Goal: Task Accomplishment & Management: Manage account settings

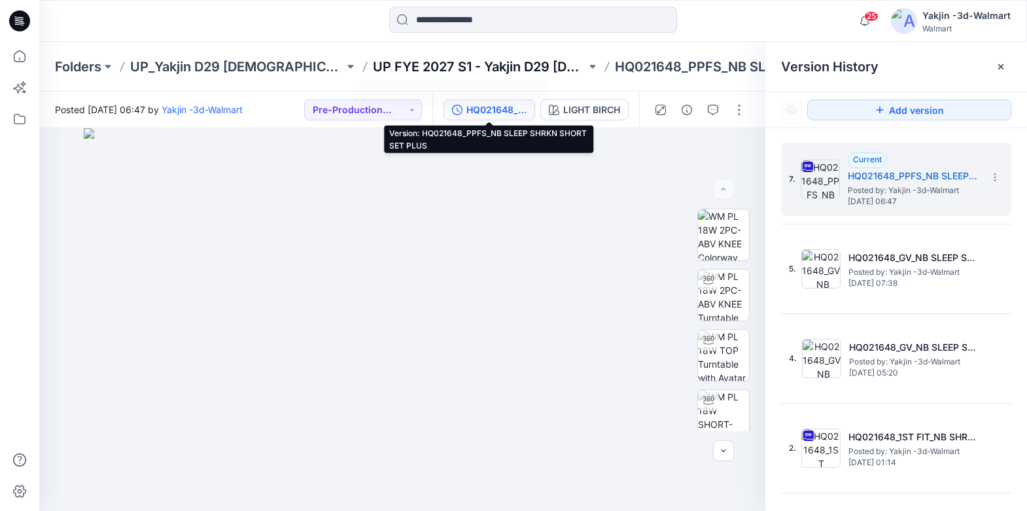
click at [410, 71] on p "UP FYE 2027 S1 - Yakjin D29 [DEMOGRAPHIC_DATA] Sleepwear" at bounding box center [480, 67] width 214 height 18
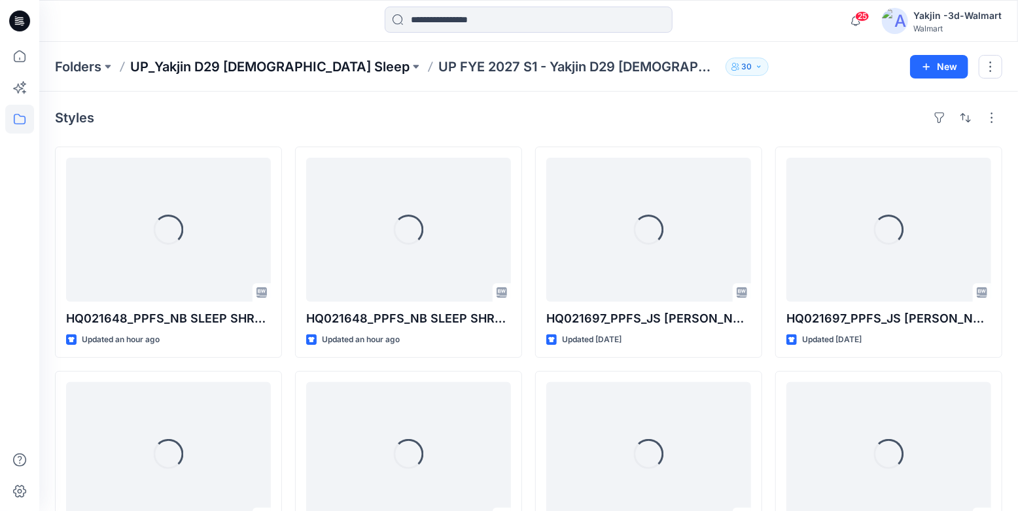
click at [266, 71] on p "UP_Yakjin D29 [DEMOGRAPHIC_DATA] Sleep" at bounding box center [269, 67] width 279 height 18
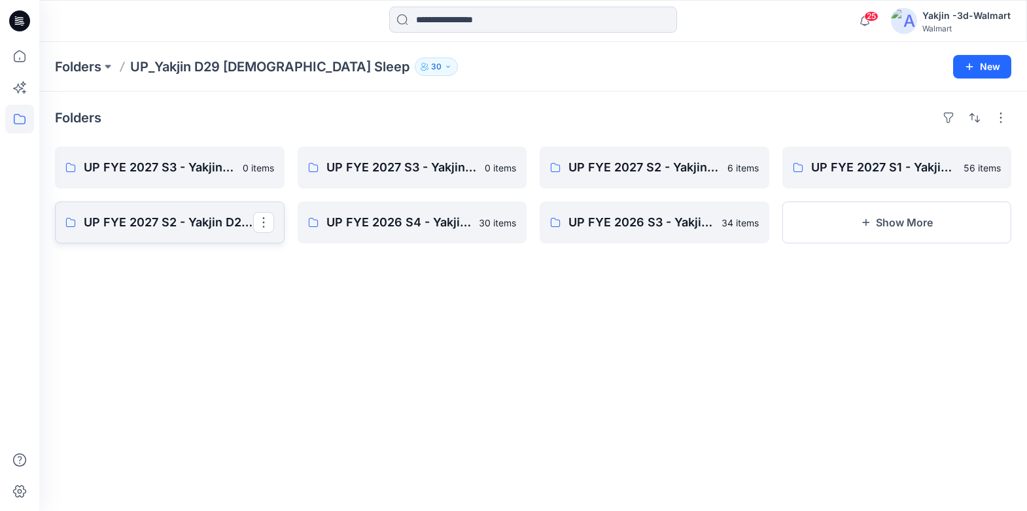
click at [152, 213] on p "UP FYE 2027 S2 - Yakjin D29 NOBO [DEMOGRAPHIC_DATA] Sleepwear" at bounding box center [168, 222] width 169 height 18
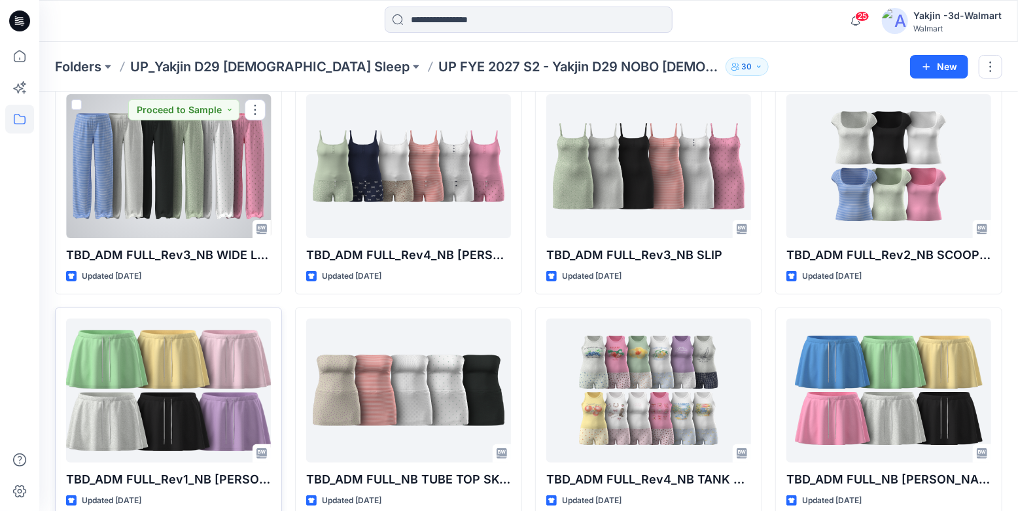
scroll to position [118, 0]
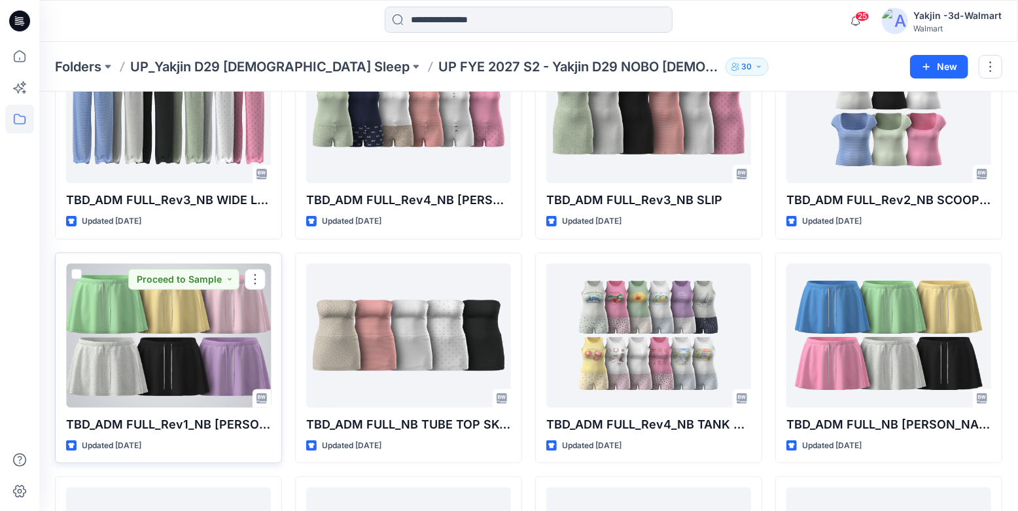
click at [188, 362] on div at bounding box center [168, 336] width 205 height 144
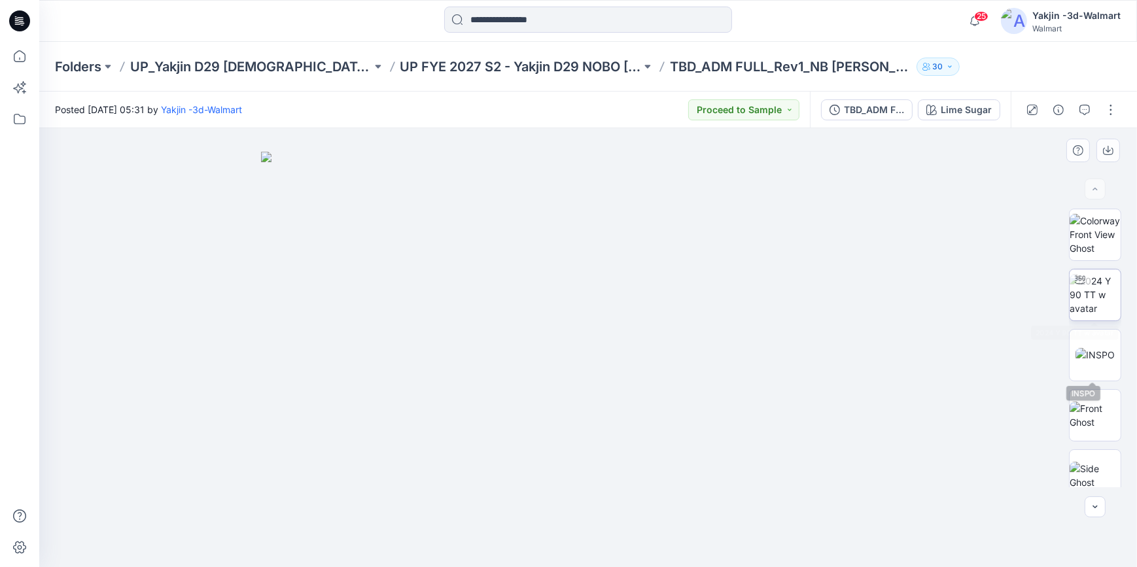
click at [1026, 305] on img at bounding box center [1094, 294] width 51 height 41
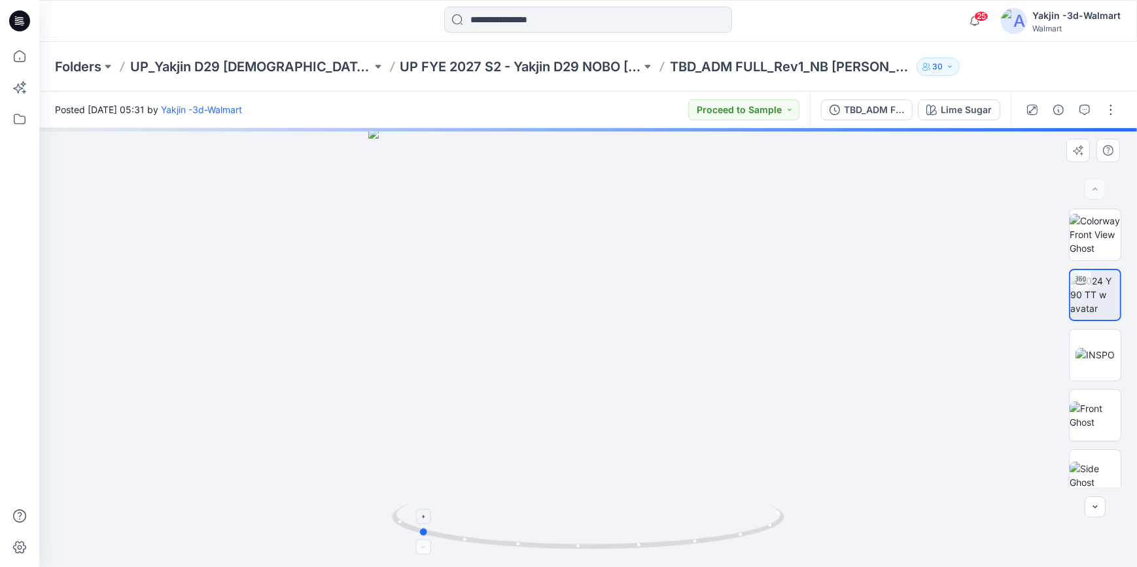
drag, startPoint x: 729, startPoint y: 544, endPoint x: 556, endPoint y: 552, distance: 173.5
click at [556, 510] on icon at bounding box center [590, 528] width 396 height 49
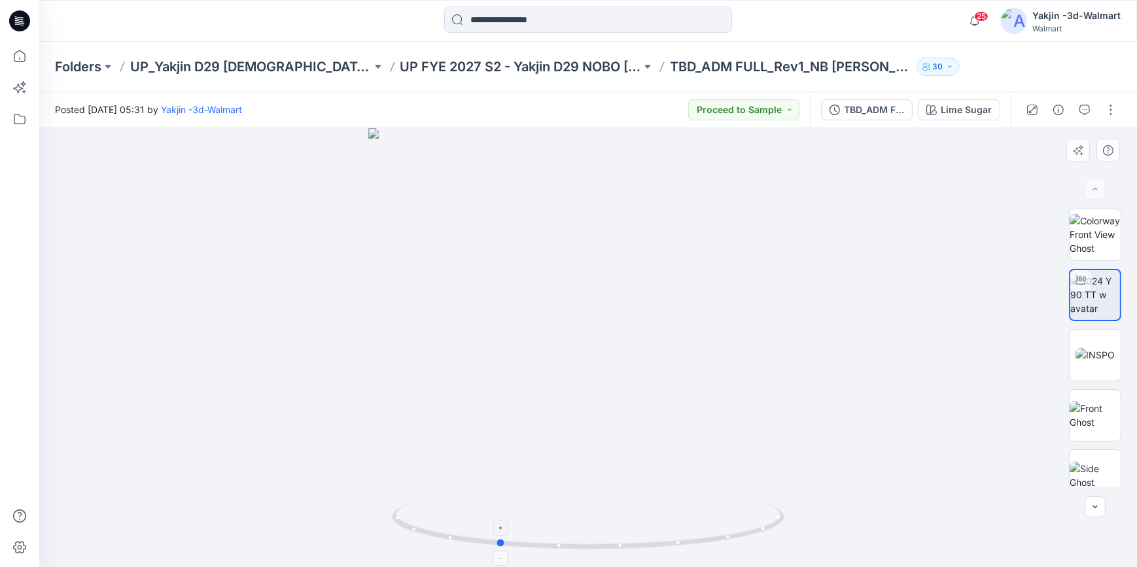
drag, startPoint x: 700, startPoint y: 549, endPoint x: 783, endPoint y: 546, distance: 83.1
click at [783, 510] on icon at bounding box center [590, 528] width 396 height 49
drag, startPoint x: 753, startPoint y: 536, endPoint x: 765, endPoint y: 536, distance: 11.8
click at [765, 510] on icon at bounding box center [590, 528] width 396 height 49
drag, startPoint x: 726, startPoint y: 544, endPoint x: 786, endPoint y: 540, distance: 59.6
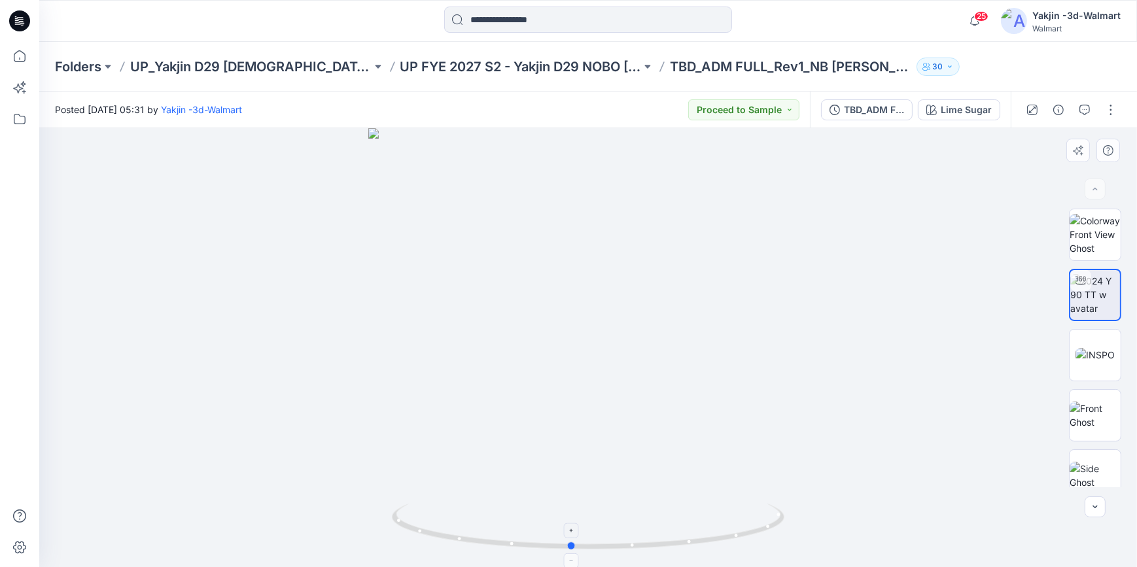
click at [786, 510] on icon at bounding box center [590, 528] width 396 height 49
drag, startPoint x: 712, startPoint y: 544, endPoint x: 634, endPoint y: 547, distance: 78.6
click at [634, 510] on icon at bounding box center [590, 528] width 396 height 49
drag, startPoint x: 733, startPoint y: 549, endPoint x: 831, endPoint y: 539, distance: 98.7
click at [831, 510] on div at bounding box center [588, 347] width 1098 height 439
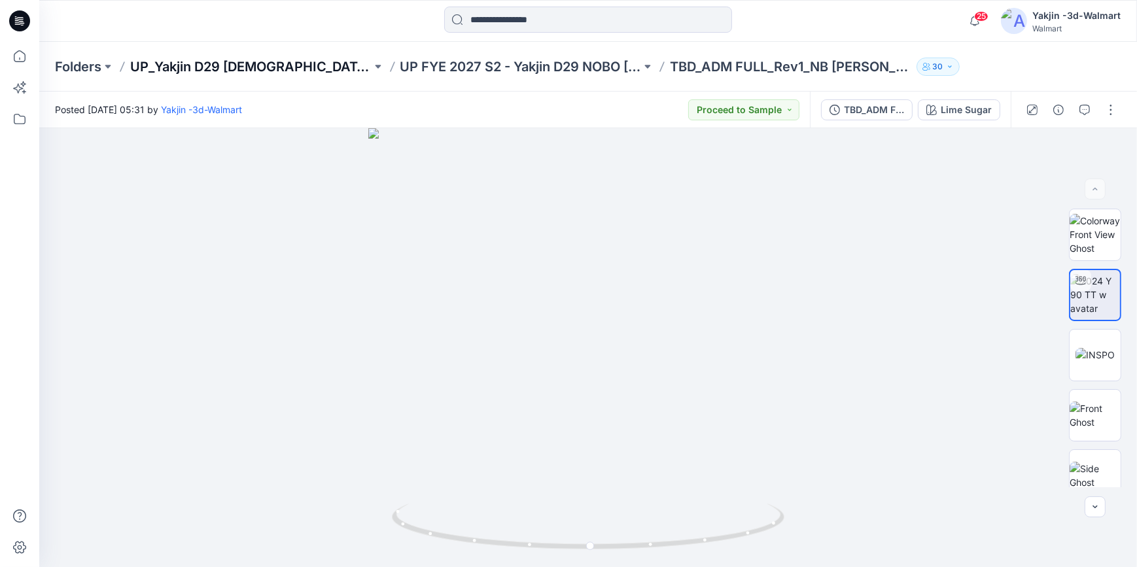
click at [247, 73] on p "UP_Yakjin D29 [DEMOGRAPHIC_DATA] Sleep" at bounding box center [250, 67] width 241 height 18
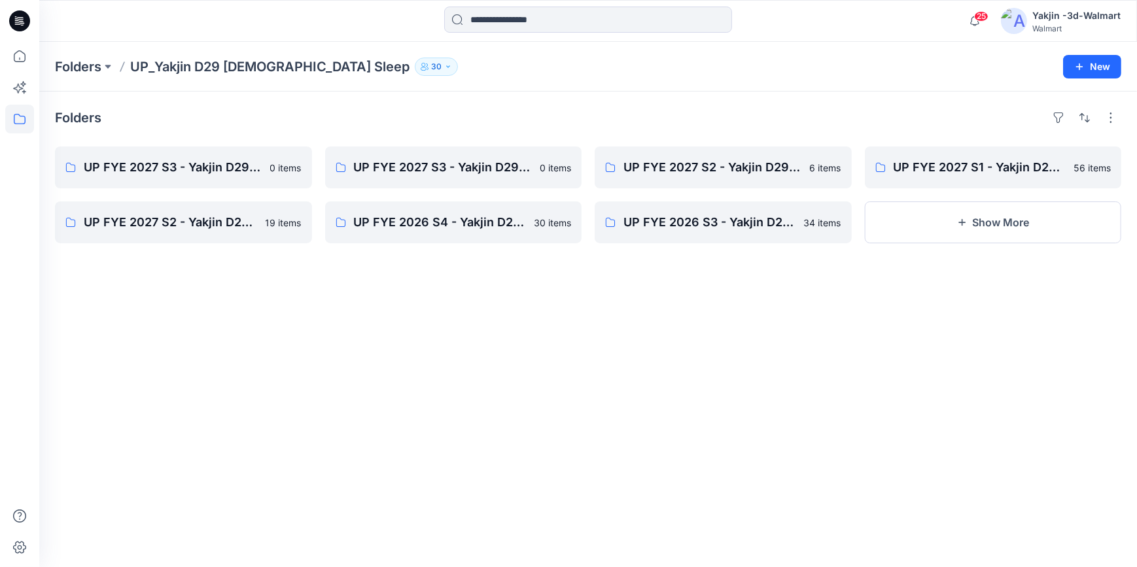
click at [575, 483] on div "Folders UP FYE 2027 S3 - Yakjin D29 NOBO Ladies Sleepwear 0 items UP FYE 2027 S…" at bounding box center [588, 330] width 1098 height 476
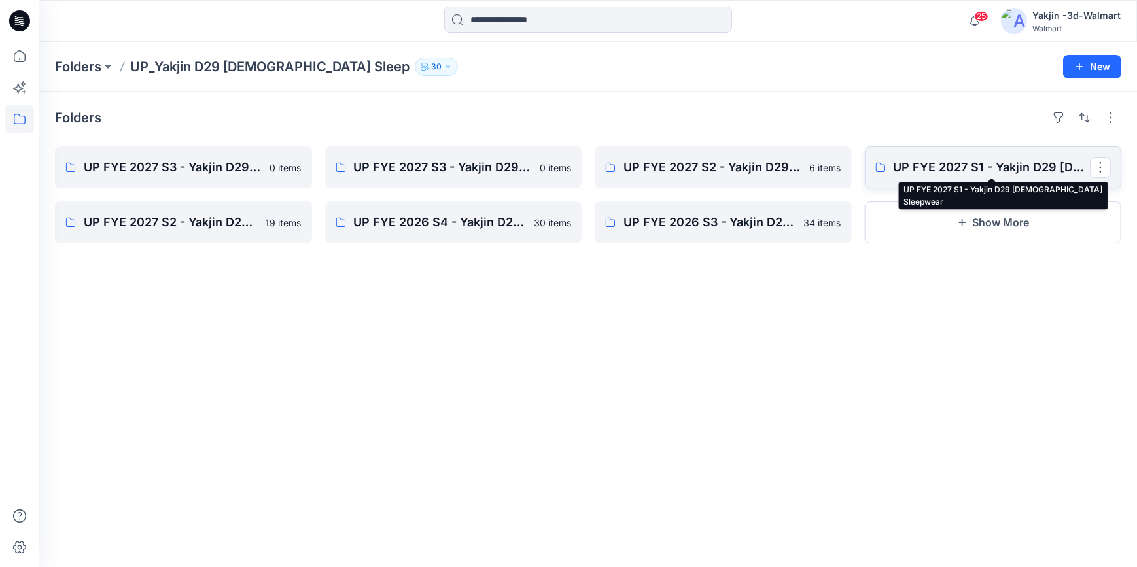
click at [973, 173] on p "UP FYE 2027 S1 - Yakjin D29 [DEMOGRAPHIC_DATA] Sleepwear" at bounding box center [991, 167] width 197 height 18
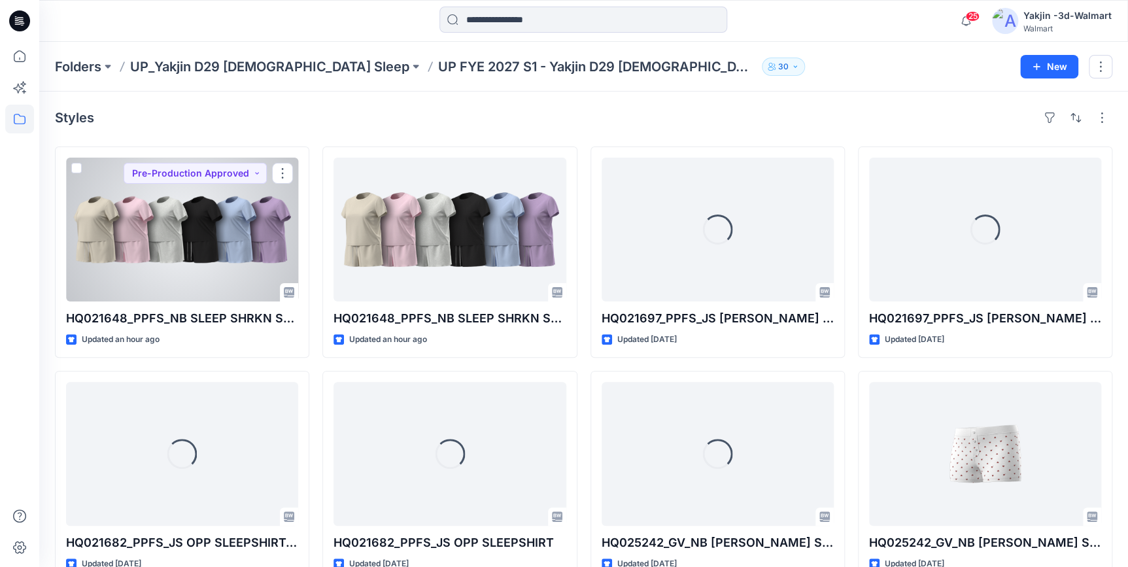
click at [200, 257] on div at bounding box center [182, 230] width 232 height 144
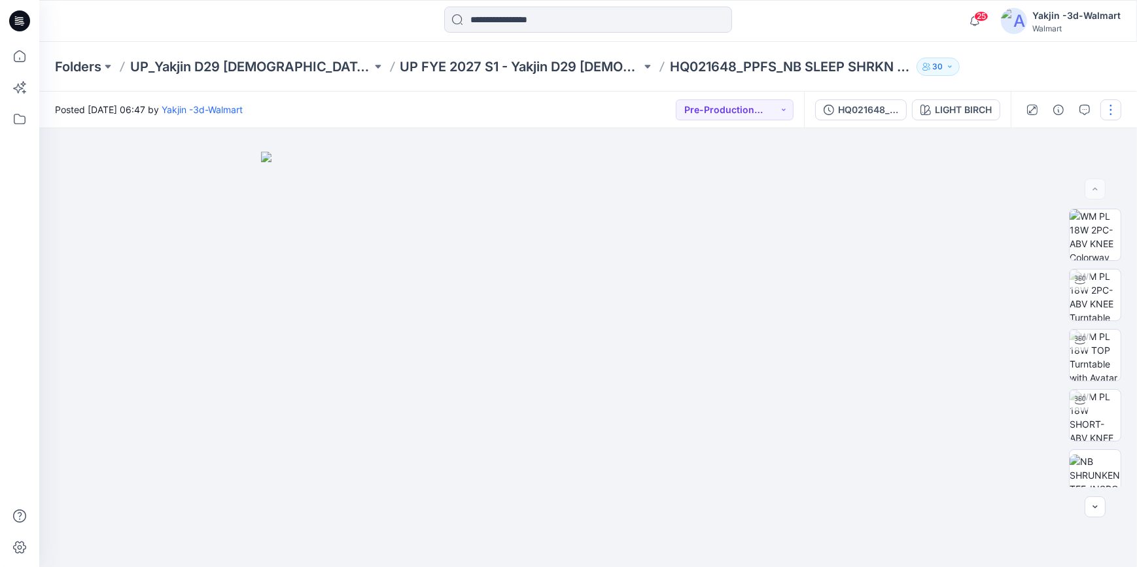
click at [1026, 105] on button "button" at bounding box center [1110, 109] width 21 height 21
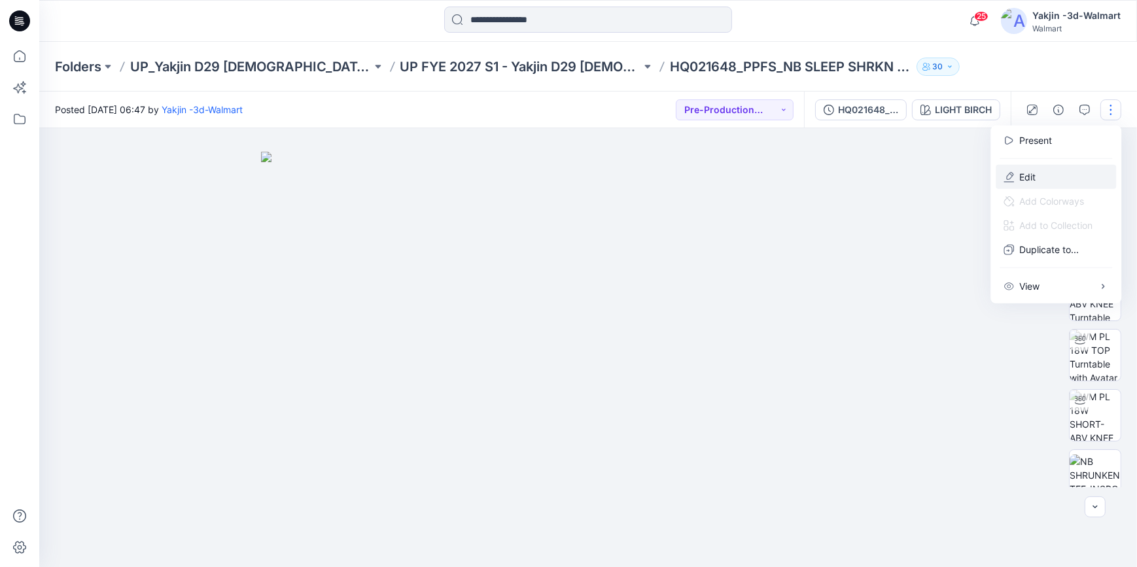
click at [1026, 177] on button "Edit" at bounding box center [1055, 177] width 120 height 24
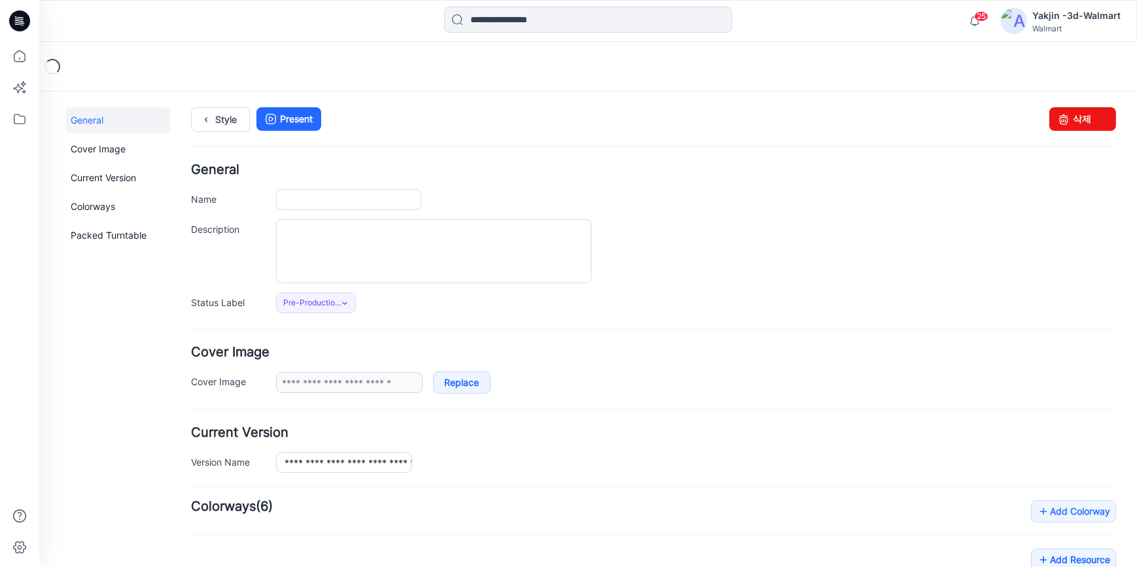
type input "**********"
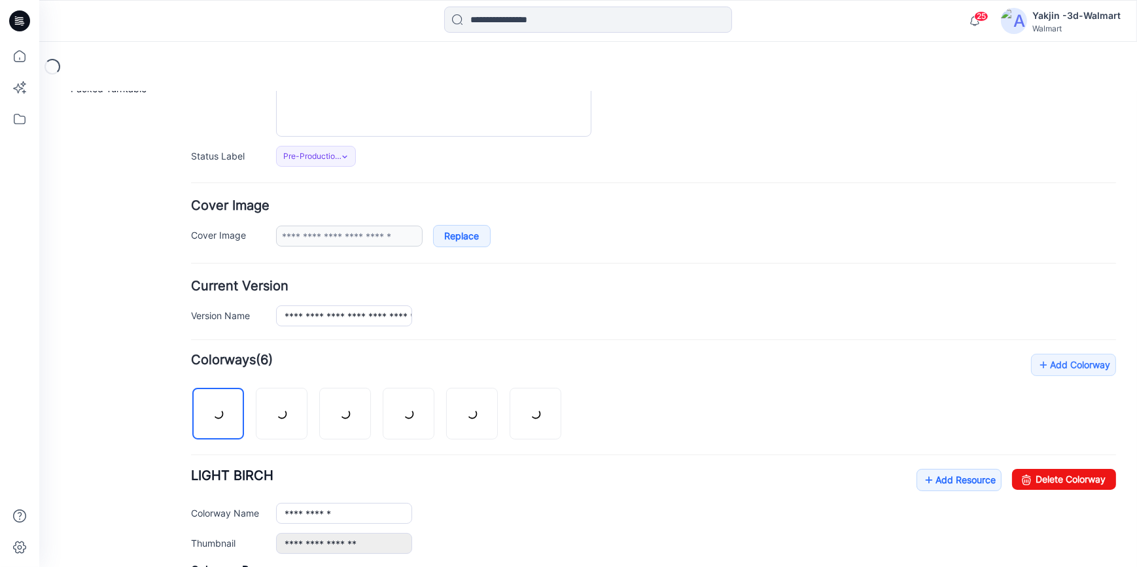
scroll to position [297, 0]
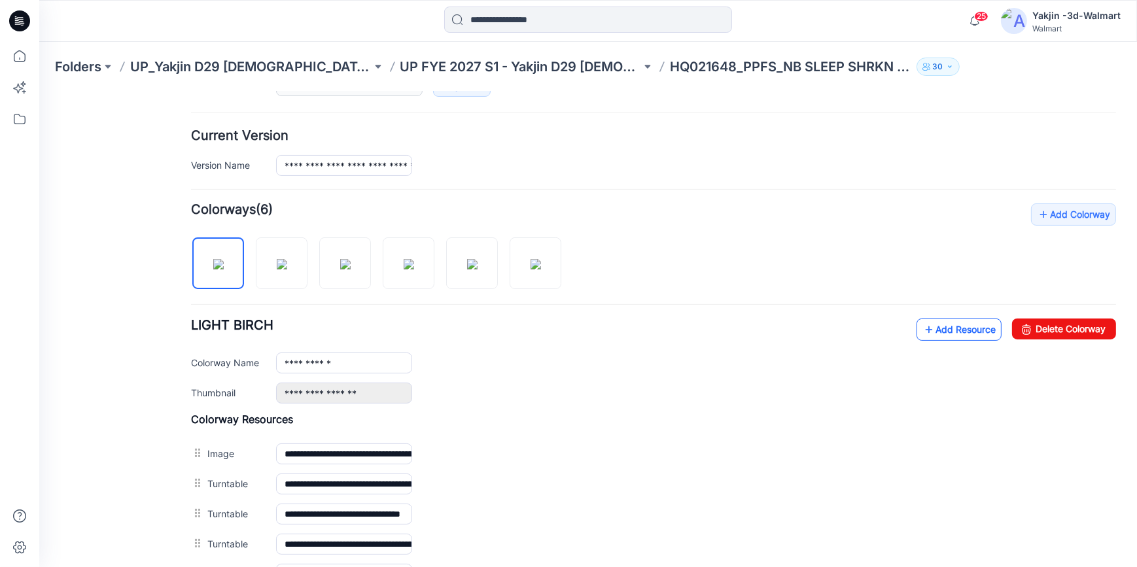
click at [944, 334] on link "Add Resource" at bounding box center [958, 329] width 85 height 22
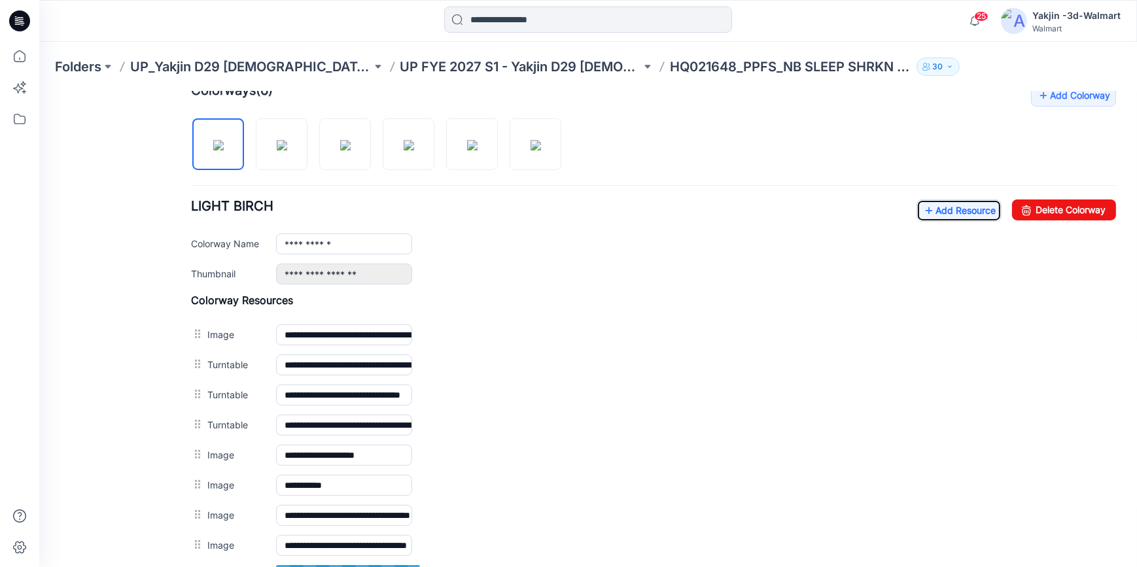
scroll to position [535, 0]
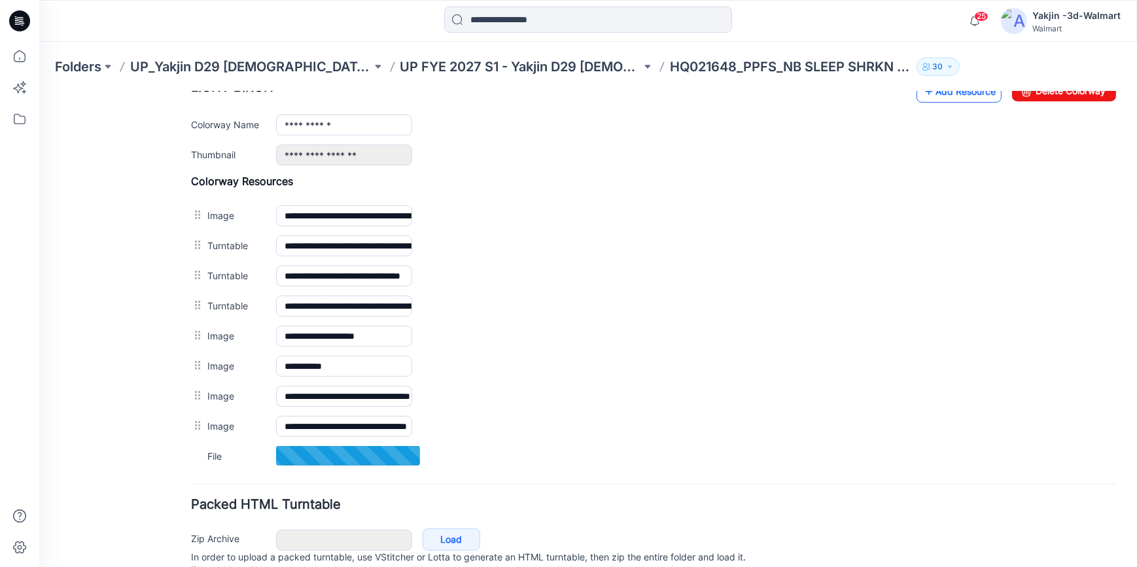
click at [938, 93] on link "Add Resource" at bounding box center [958, 91] width 85 height 22
click at [969, 91] on link "Add Resource" at bounding box center [958, 91] width 85 height 22
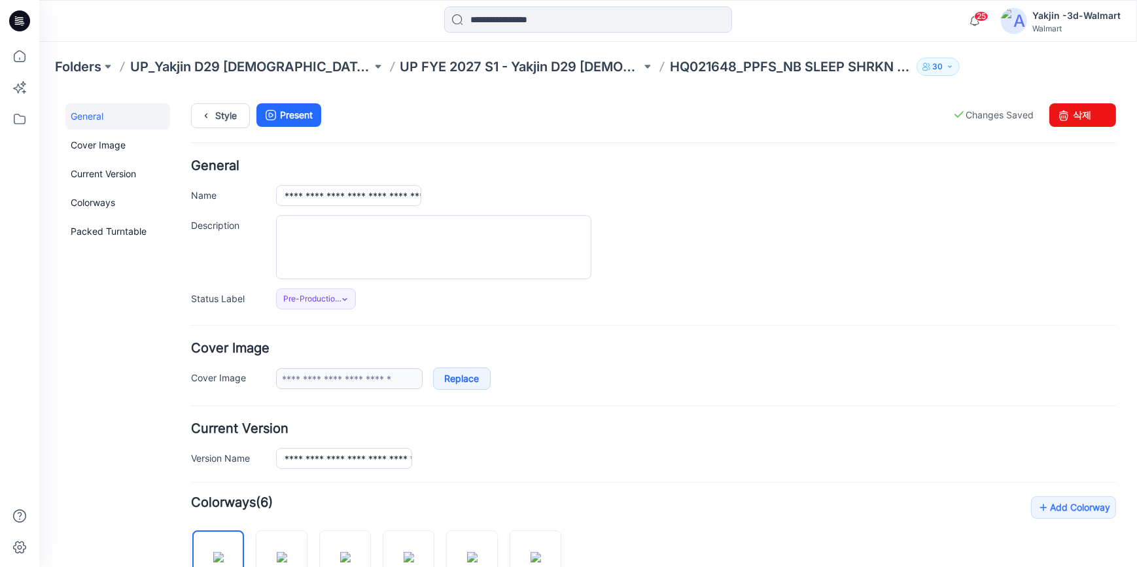
scroll to position [0, 0]
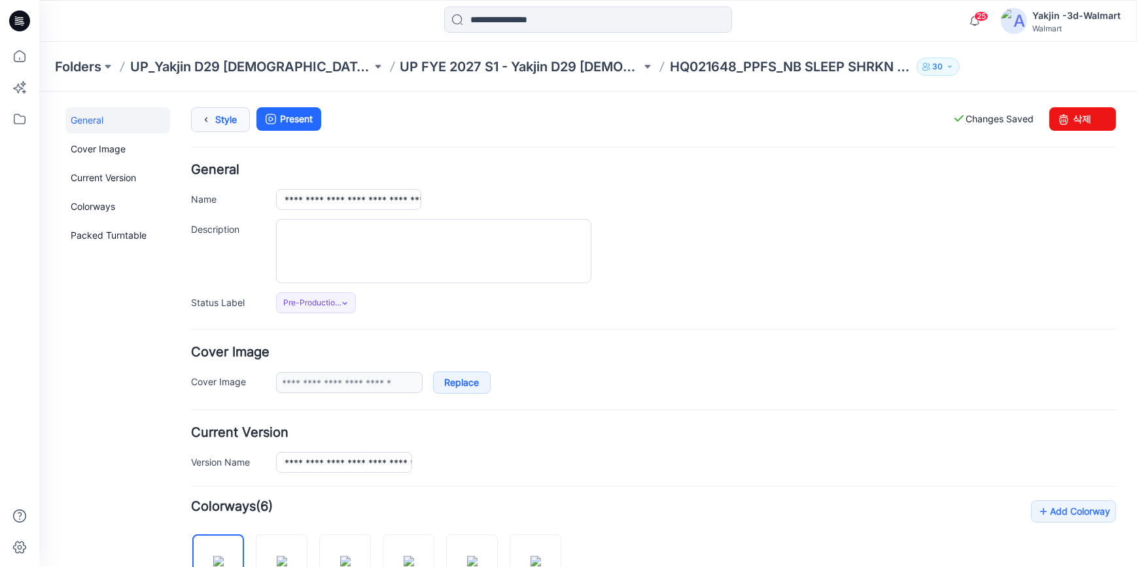
click at [230, 123] on link "Style" at bounding box center [220, 119] width 59 height 25
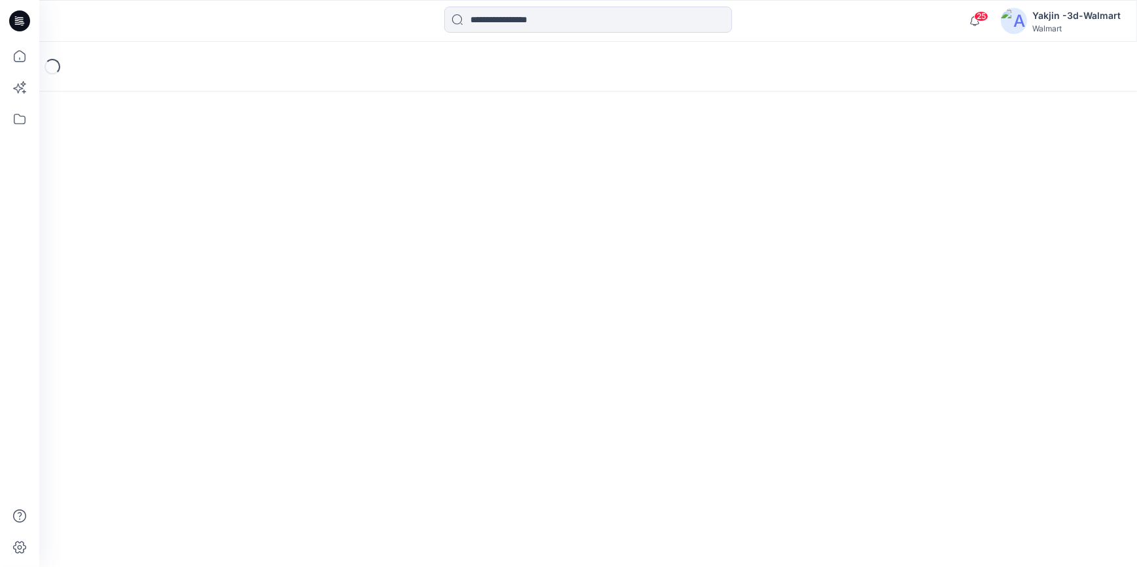
click at [24, 21] on icon at bounding box center [19, 20] width 21 height 21
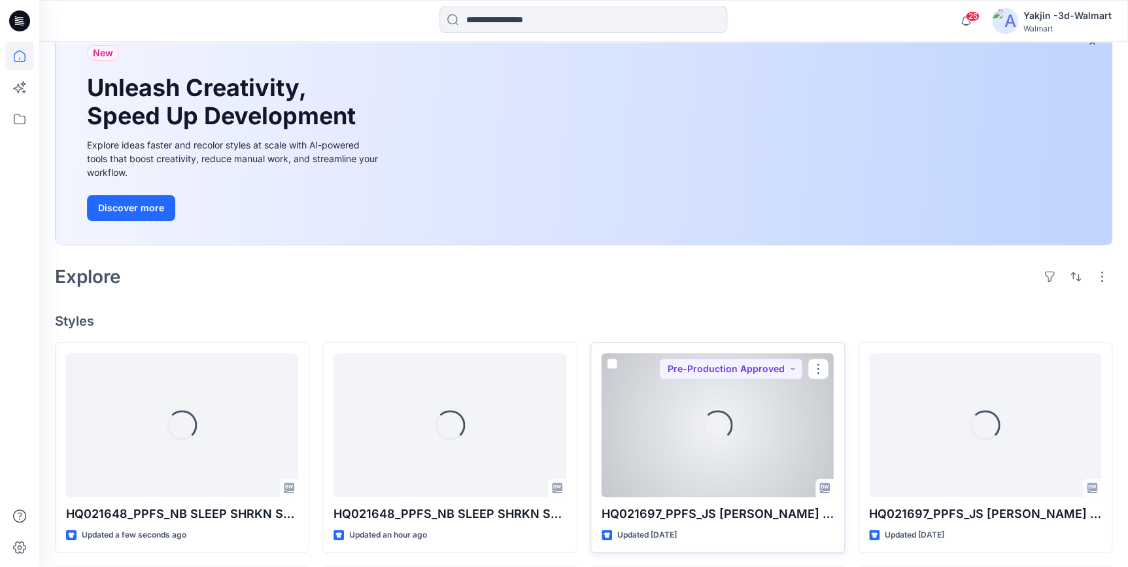
scroll to position [237, 0]
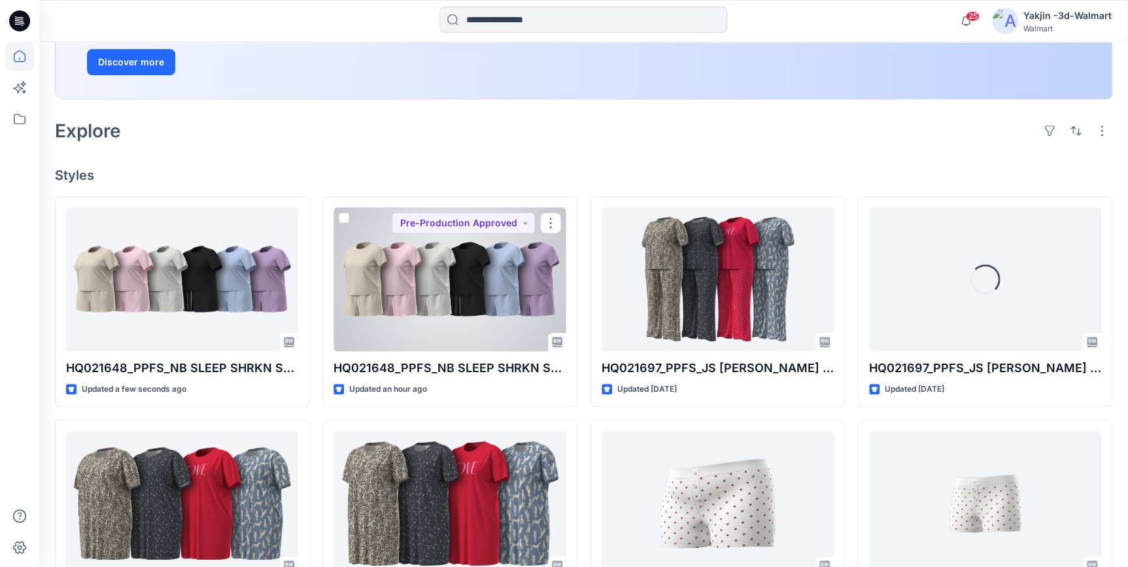
click at [451, 288] on div at bounding box center [450, 279] width 232 height 144
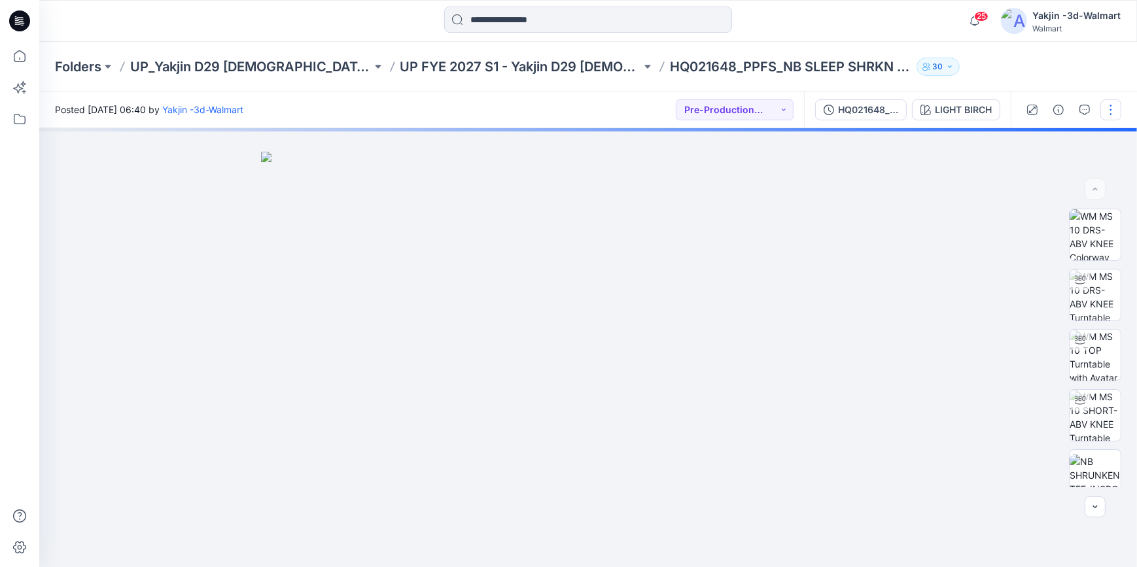
click at [1111, 111] on button "button" at bounding box center [1110, 109] width 21 height 21
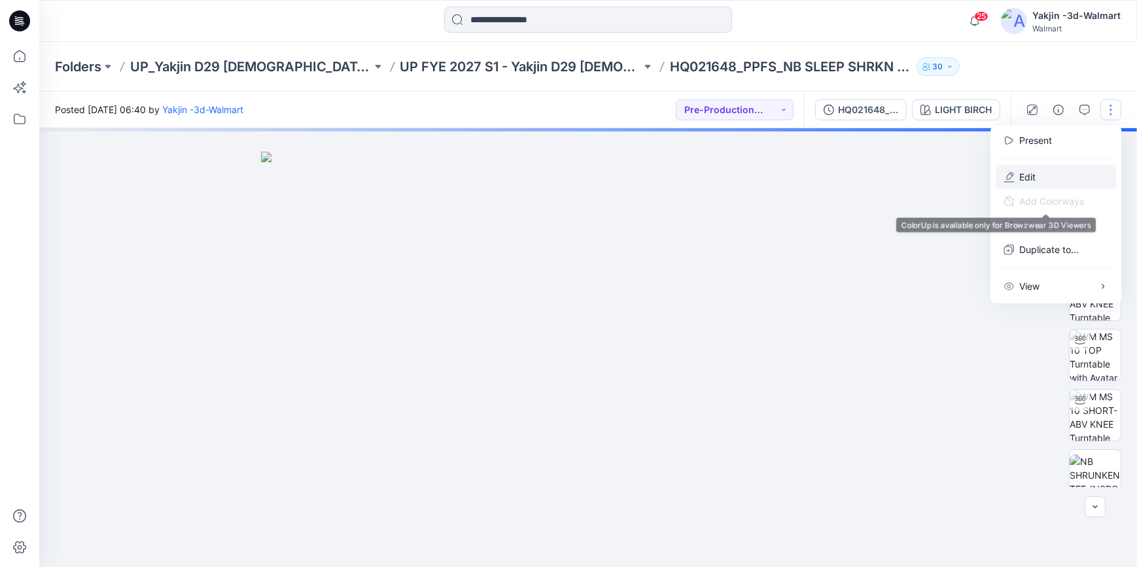
click at [1033, 181] on p "Edit" at bounding box center [1027, 177] width 16 height 14
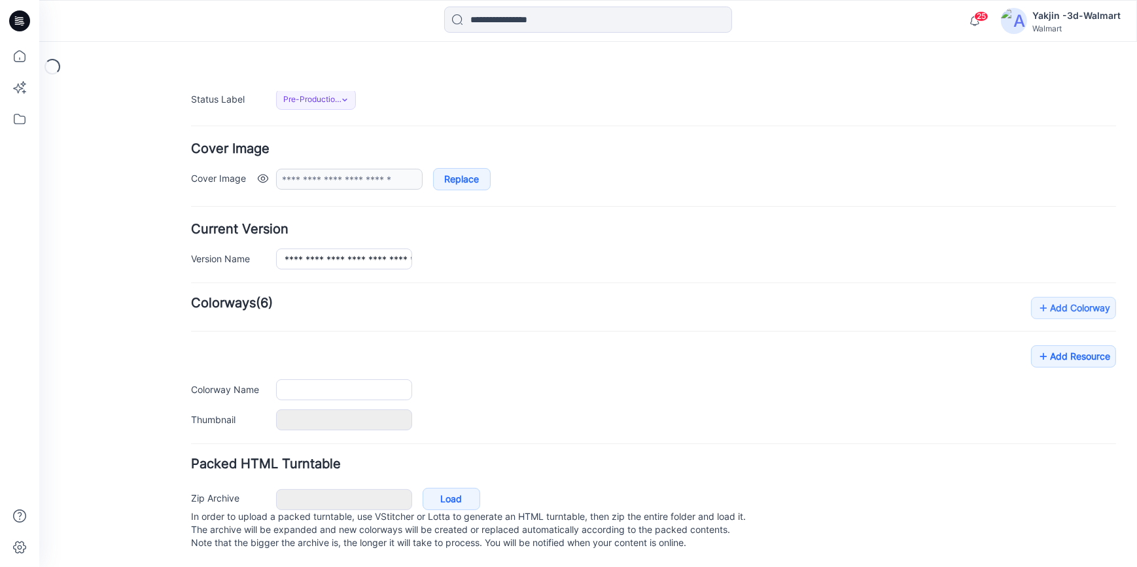
type input "**********"
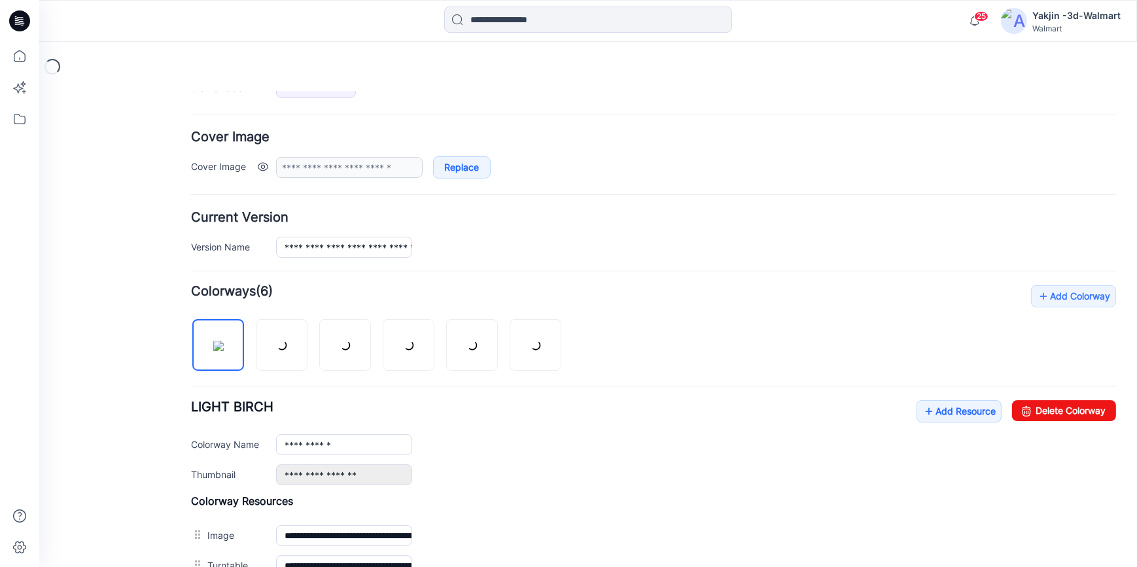
scroll to position [453, 0]
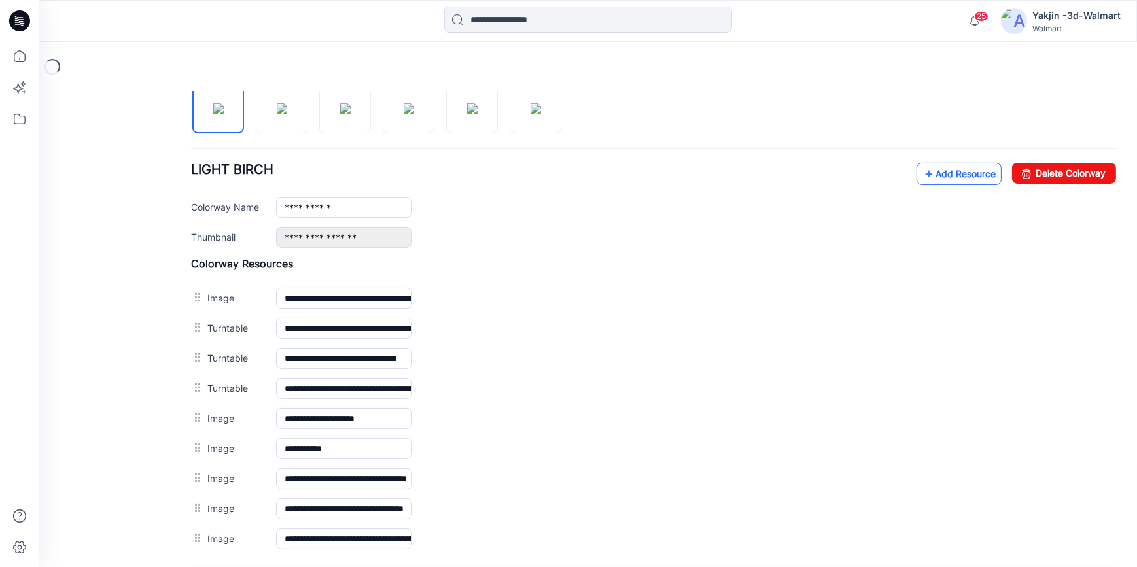
click at [945, 179] on link "Add Resource" at bounding box center [958, 173] width 85 height 22
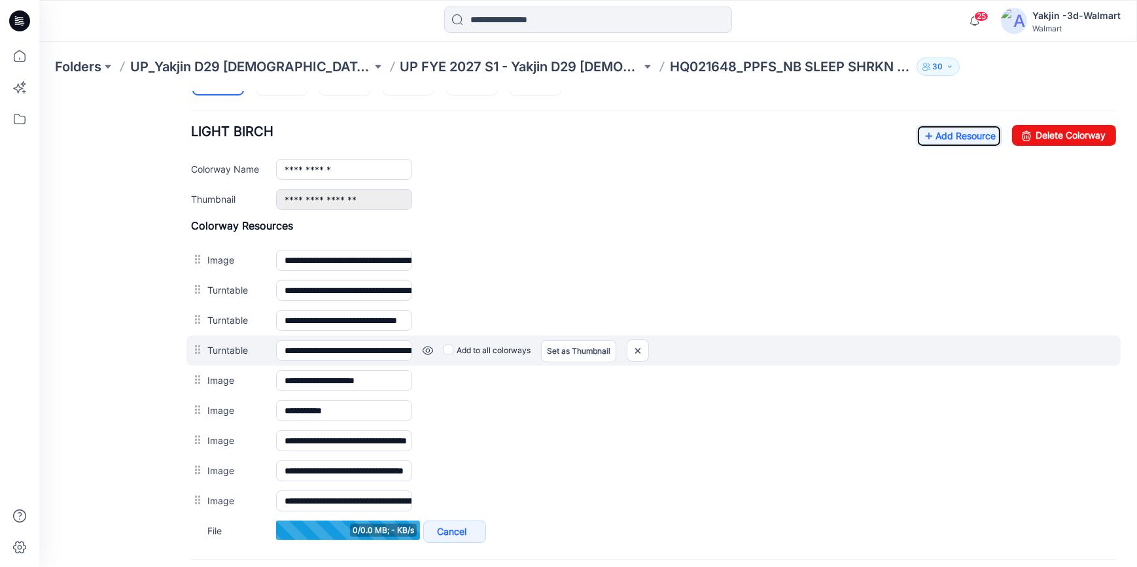
scroll to position [512, 0]
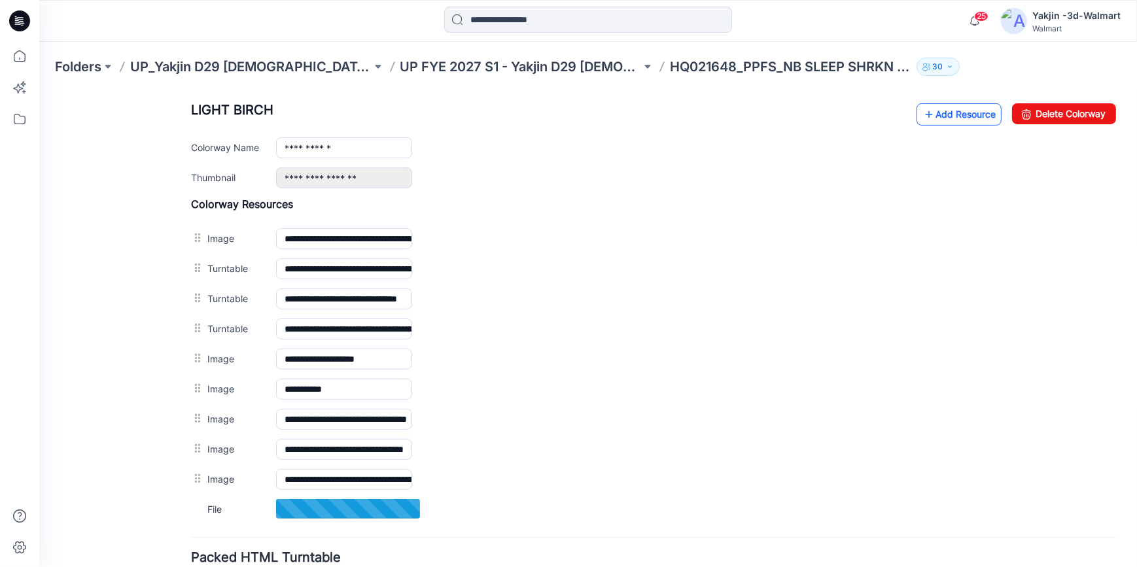
click at [942, 120] on link "Add Resource" at bounding box center [958, 114] width 85 height 22
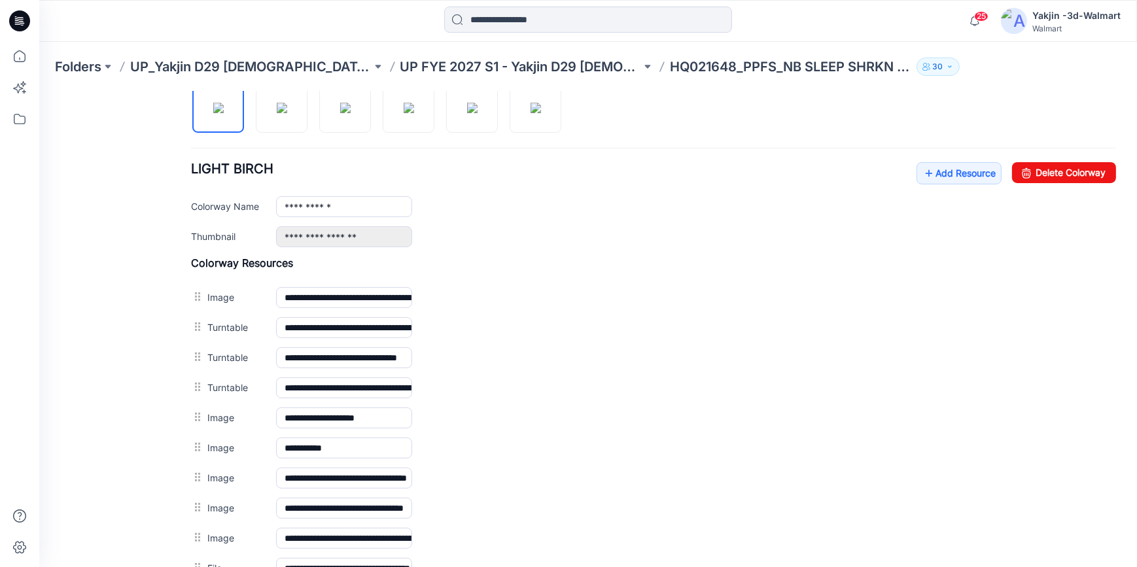
scroll to position [453, 0]
click at [948, 173] on link "Add Resource" at bounding box center [958, 173] width 85 height 22
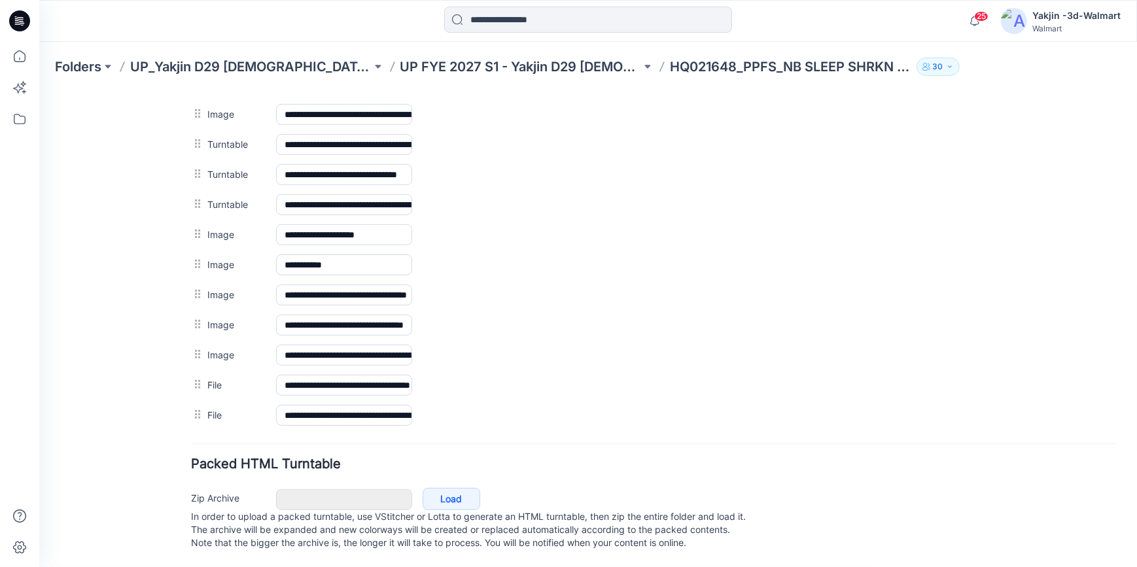
scroll to position [648, 0]
click at [358, 374] on input "**********" at bounding box center [344, 384] width 136 height 21
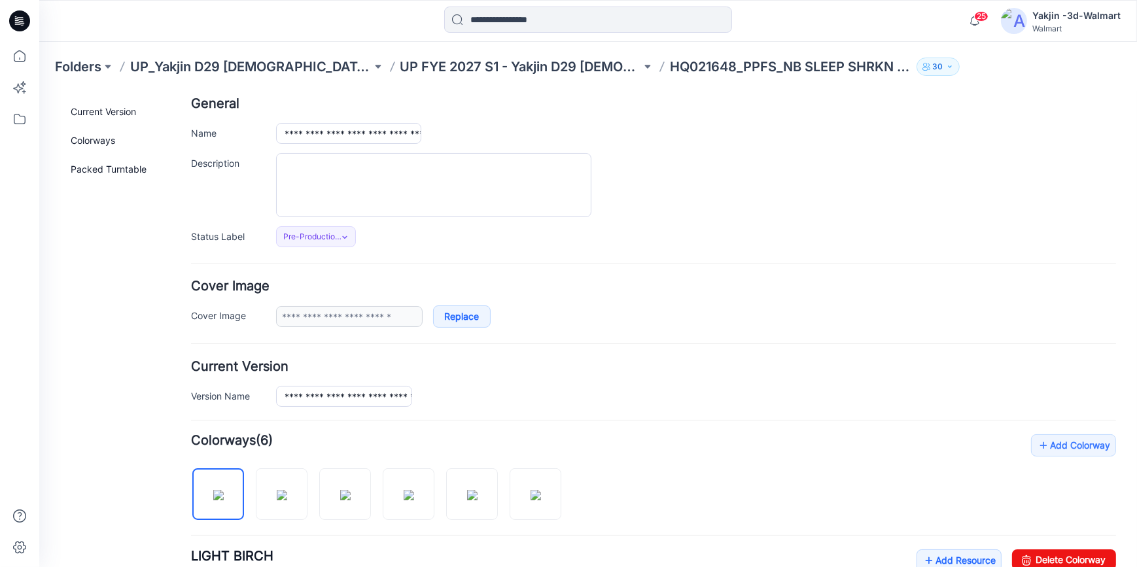
scroll to position [0, 0]
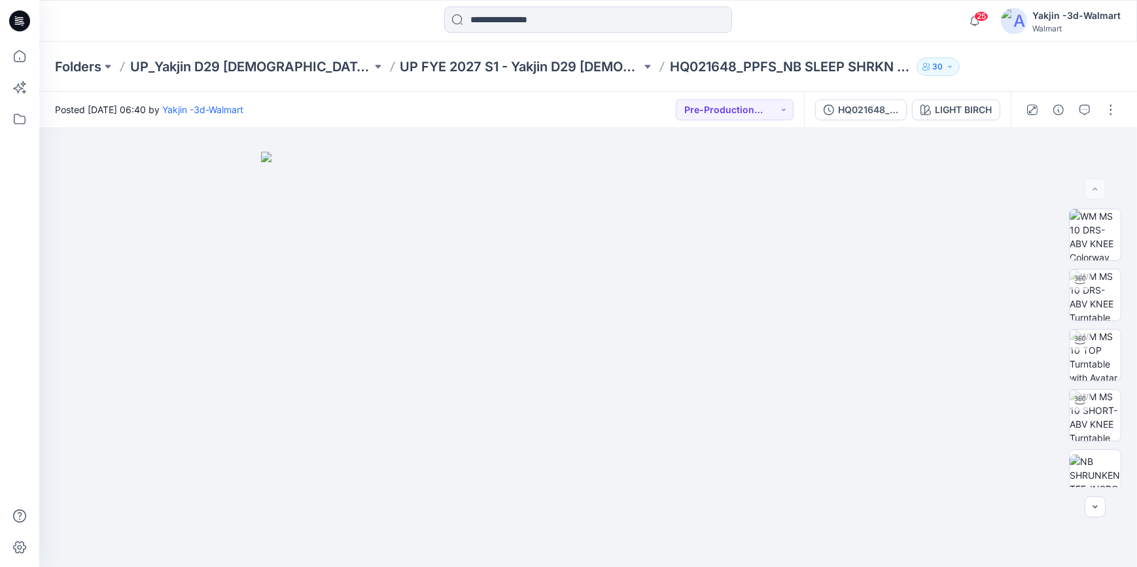
click at [16, 24] on icon at bounding box center [18, 24] width 6 height 1
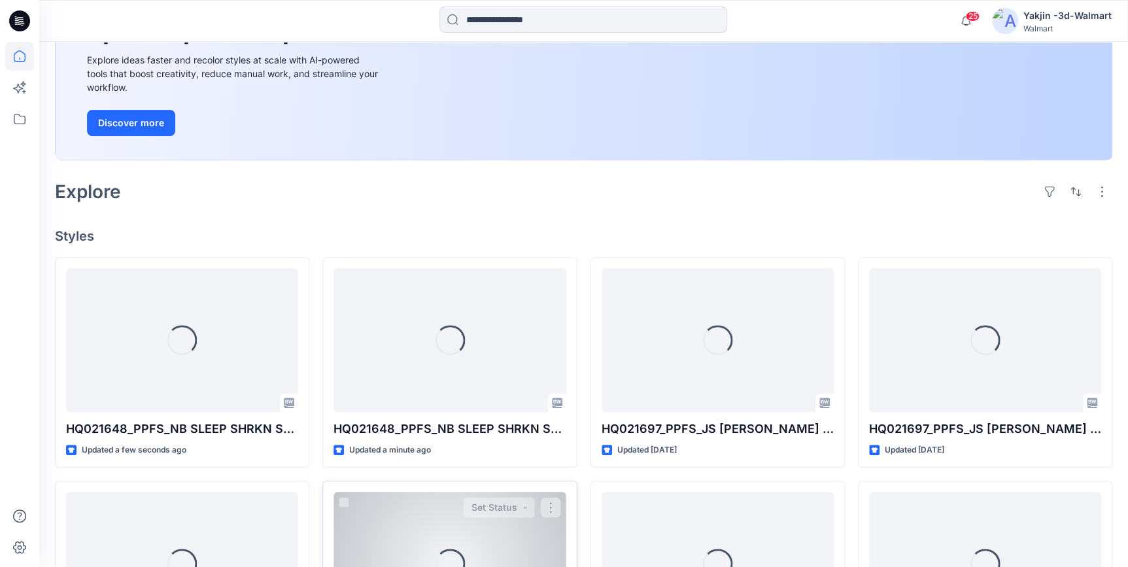
scroll to position [297, 0]
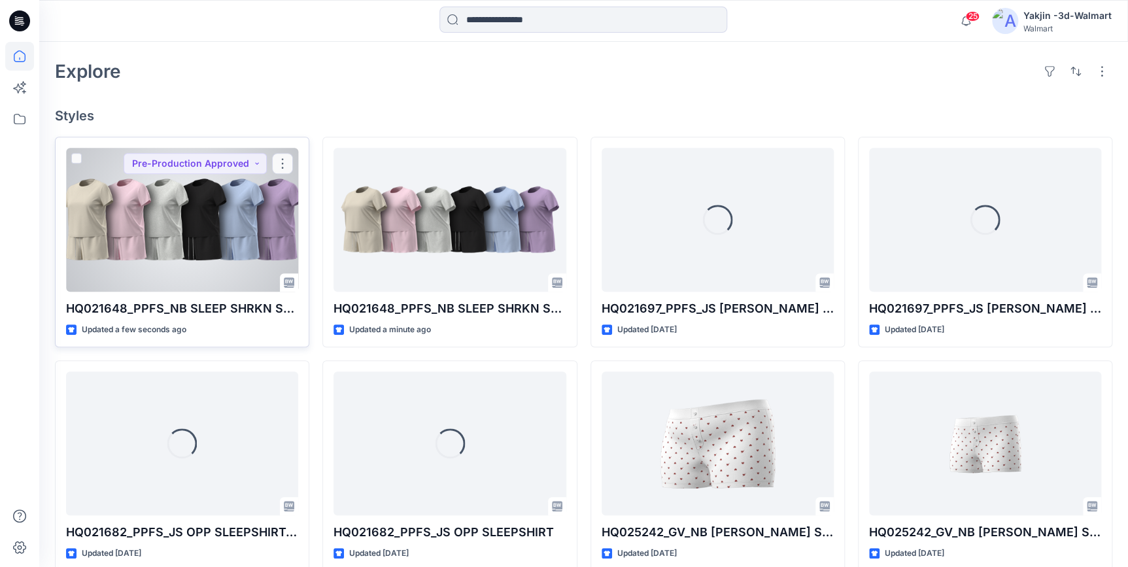
click at [199, 243] on div at bounding box center [182, 220] width 232 height 144
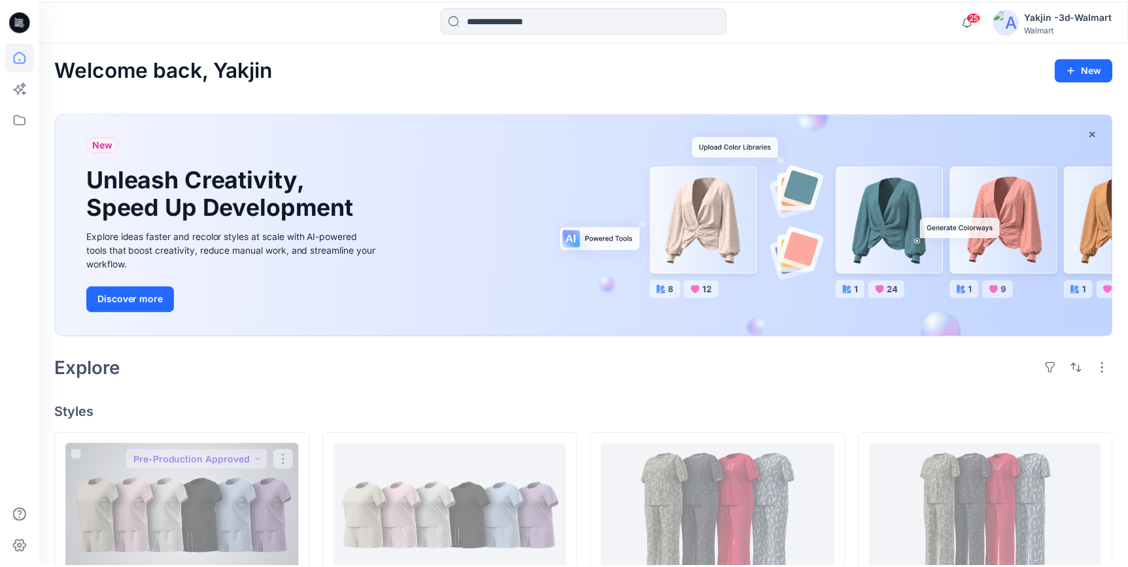
scroll to position [297, 0]
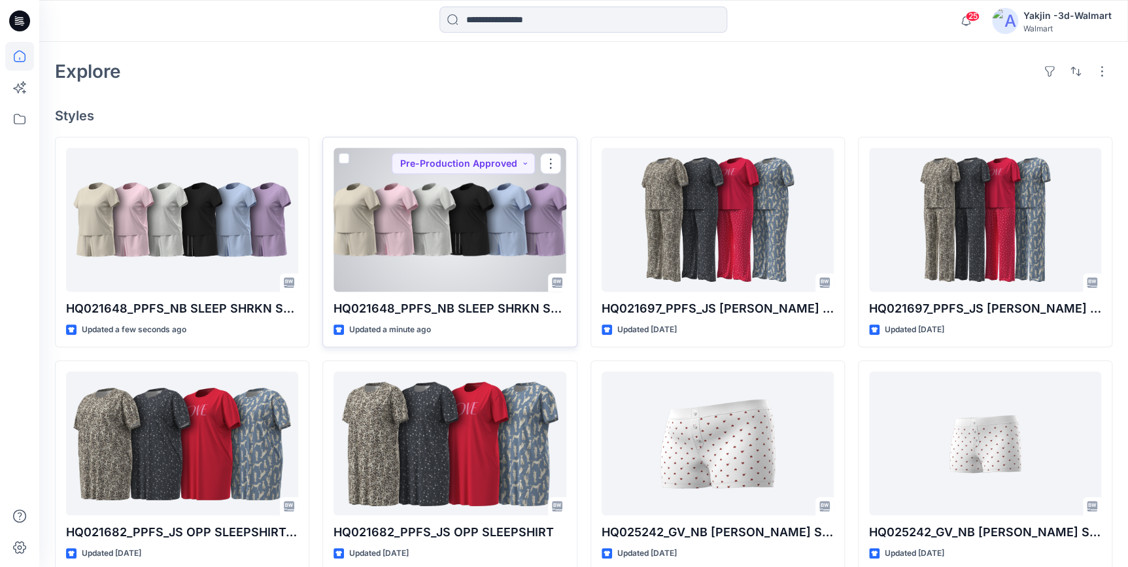
click at [458, 262] on div at bounding box center [450, 220] width 232 height 144
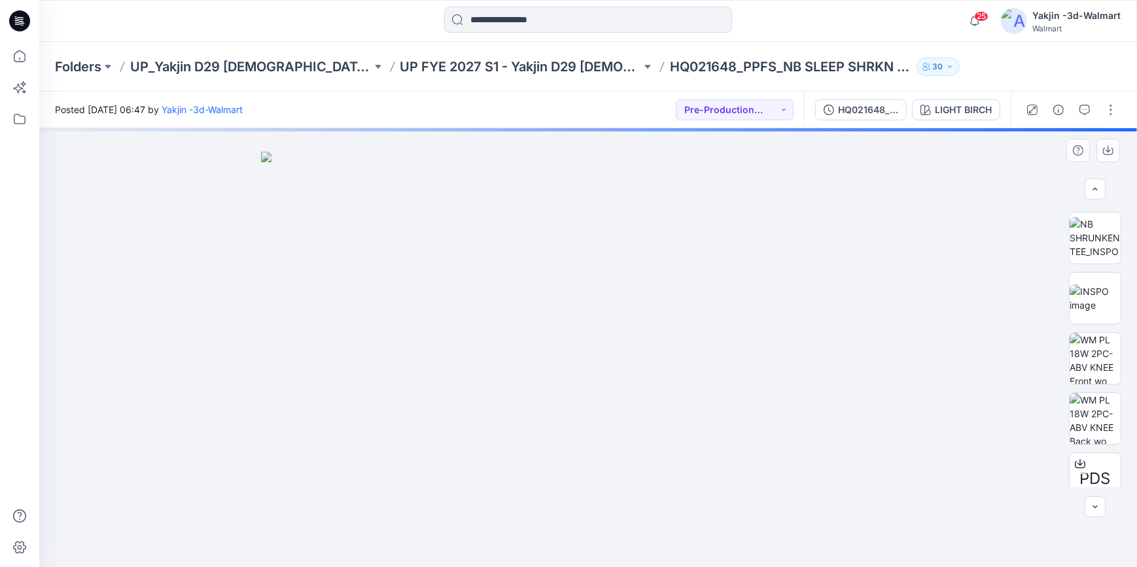
scroll to position [375, 0]
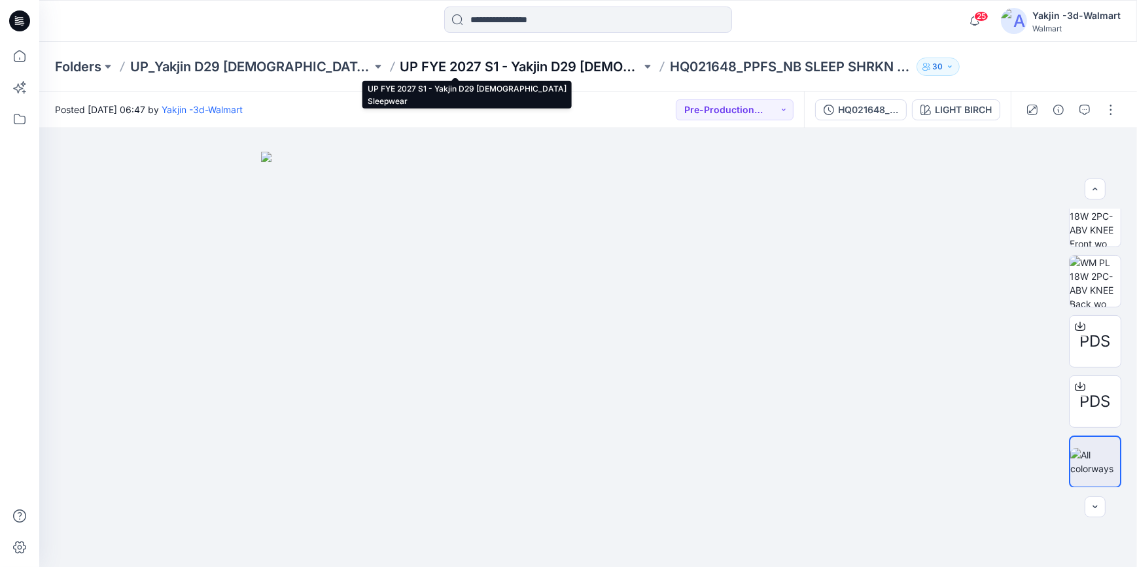
click at [400, 65] on p "UP FYE 2027 S1 - Yakjin D29 [DEMOGRAPHIC_DATA] Sleepwear" at bounding box center [520, 67] width 241 height 18
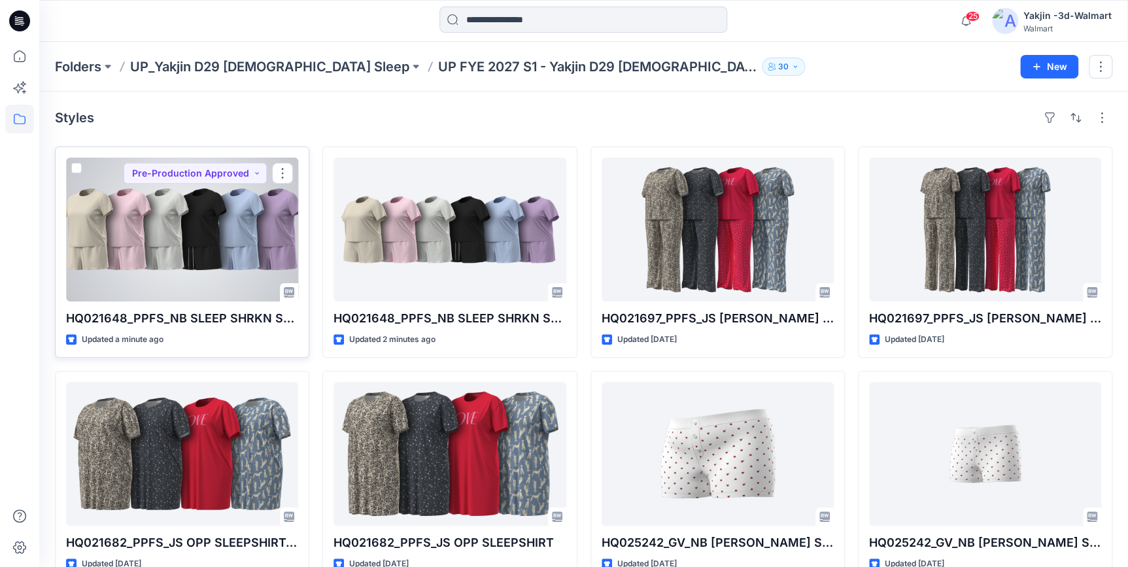
click at [199, 249] on div at bounding box center [182, 230] width 232 height 144
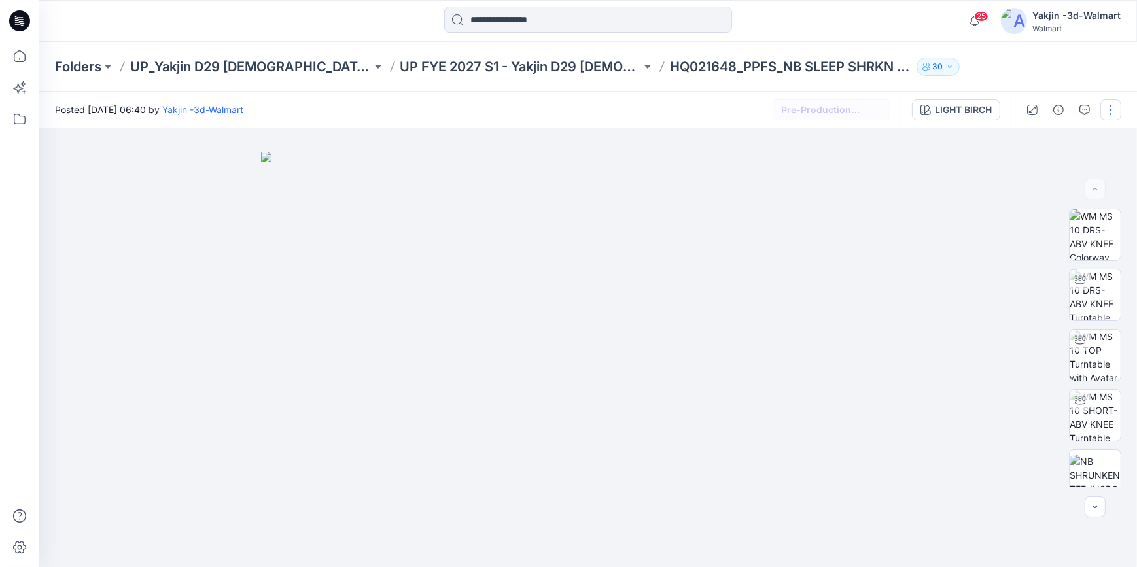
click at [1111, 107] on button "button" at bounding box center [1110, 109] width 21 height 21
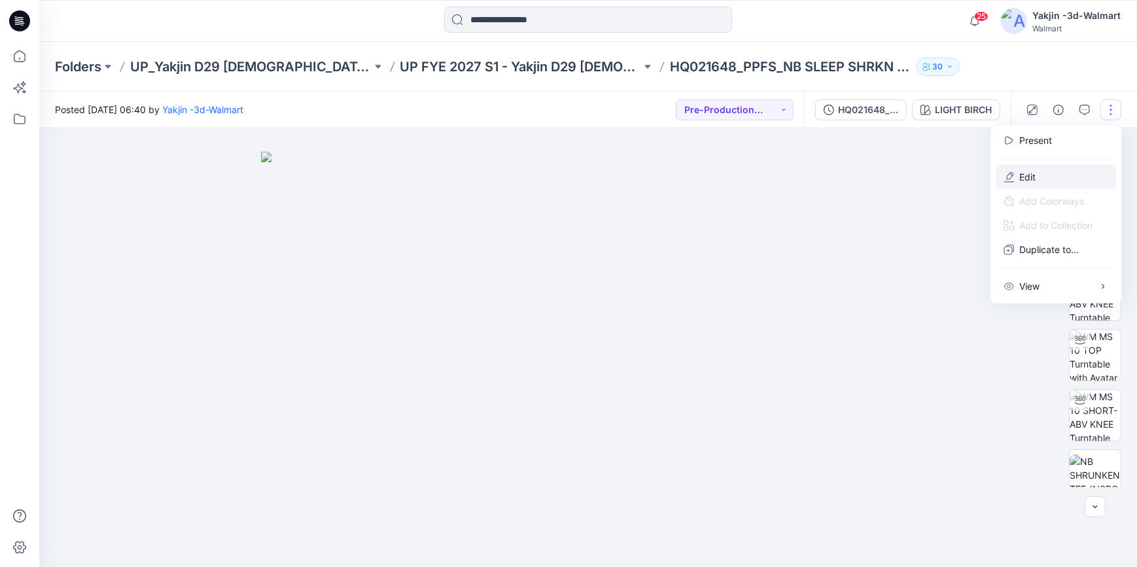
click at [1065, 182] on button "Edit" at bounding box center [1055, 177] width 120 height 24
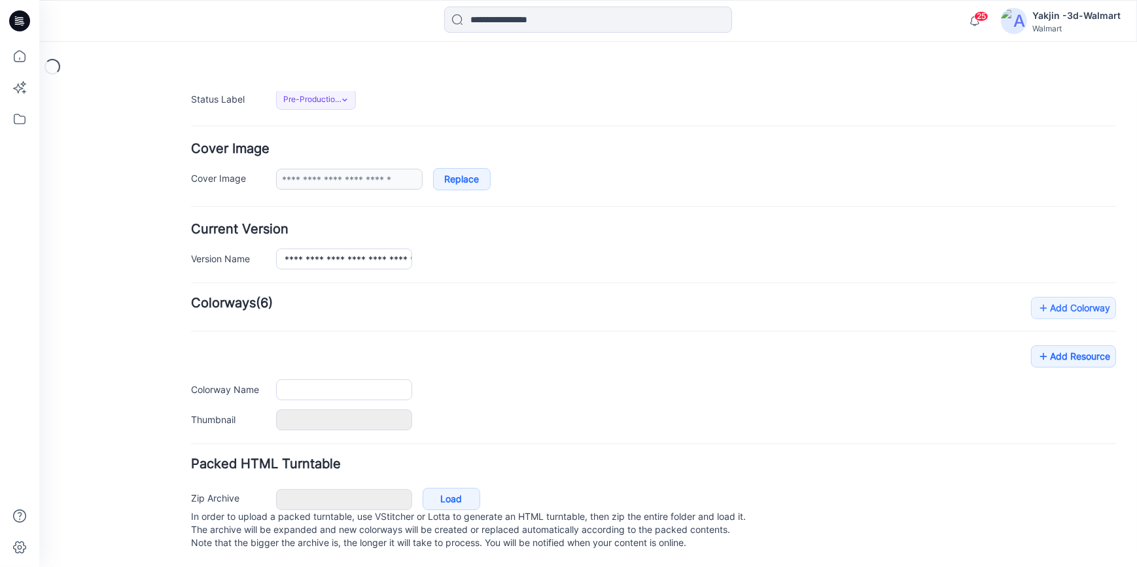
type input "**********"
